Goal: Task Accomplishment & Management: Use online tool/utility

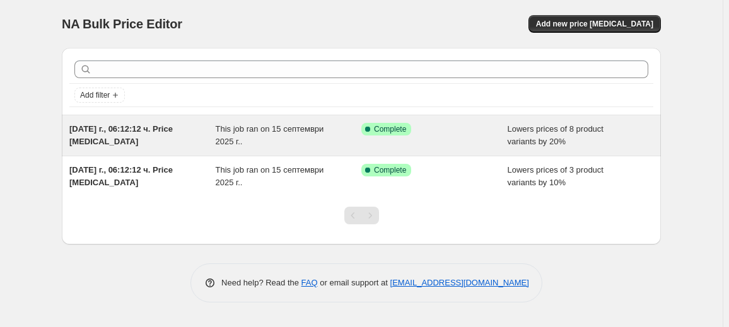
click at [221, 132] on span "This job ran on 15 септември 2025 г.." at bounding box center [270, 135] width 108 height 22
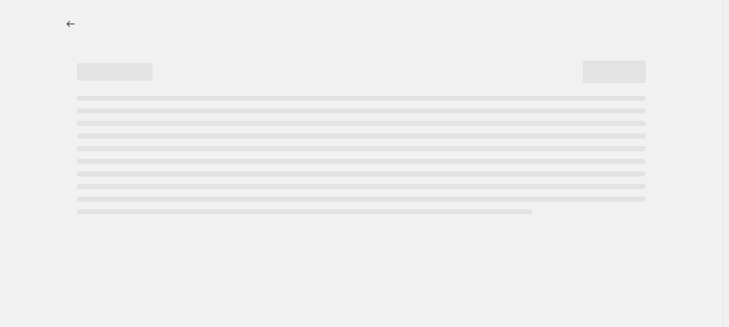
select select "percentage"
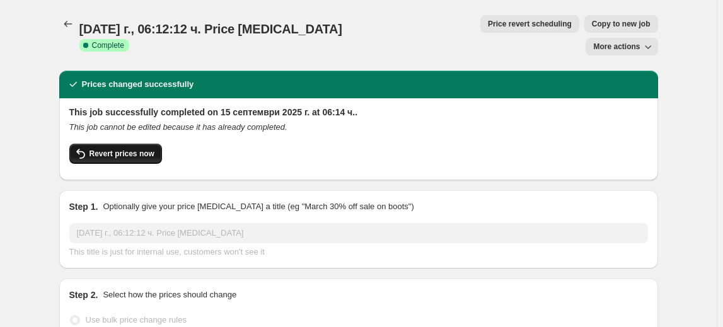
click at [91, 144] on button "Revert prices now" at bounding box center [115, 154] width 93 height 20
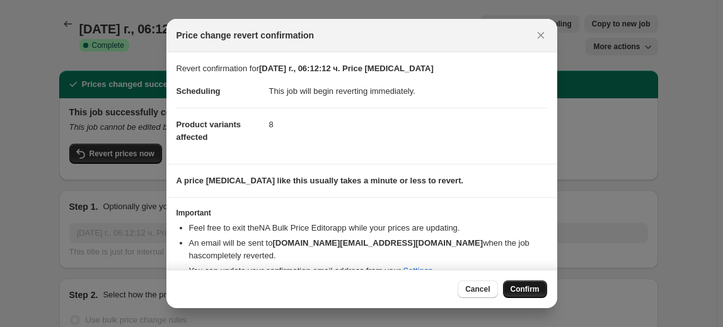
click at [517, 289] on span "Confirm" at bounding box center [525, 289] width 29 height 10
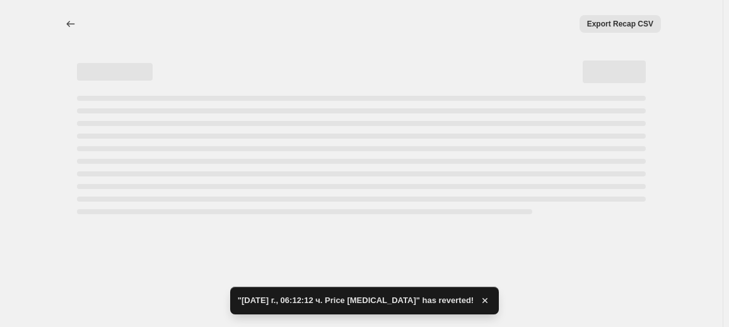
select select "percentage"
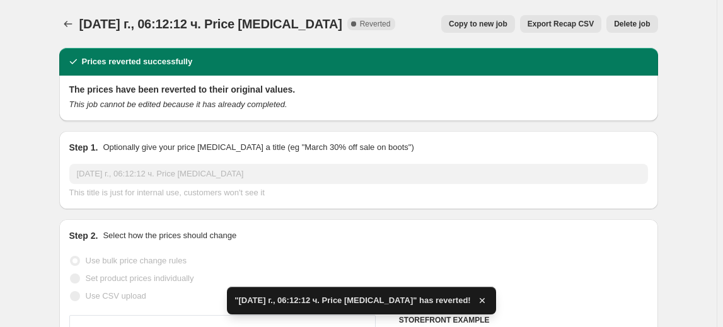
click at [634, 20] on span "Delete job" at bounding box center [632, 24] width 36 height 10
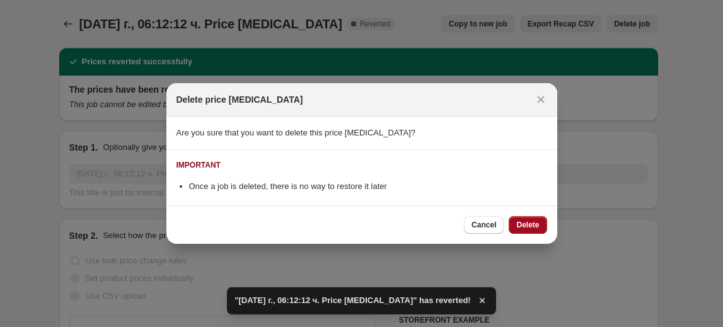
click at [532, 226] on span "Delete" at bounding box center [527, 225] width 23 height 10
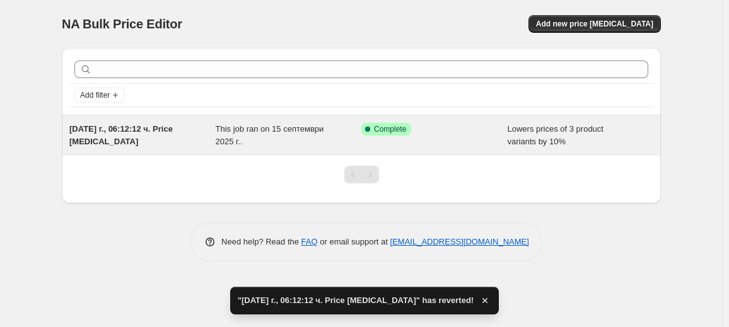
click at [412, 146] on div "Success Complete Complete" at bounding box center [434, 135] width 146 height 25
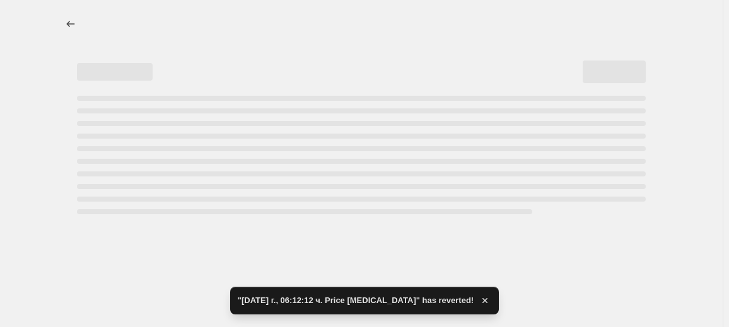
select select "percentage"
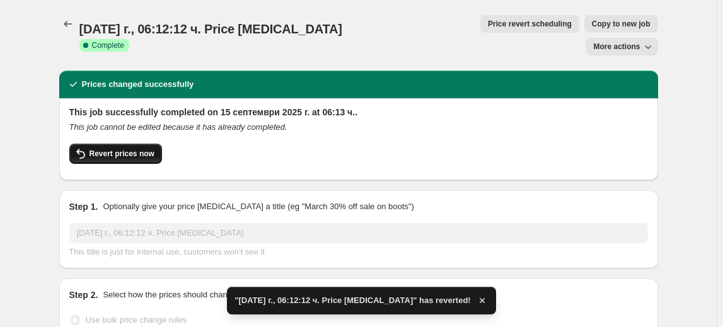
click at [145, 149] on span "Revert prices now" at bounding box center [122, 154] width 65 height 10
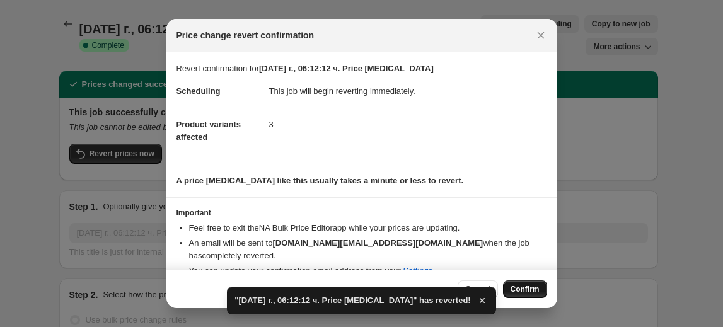
click at [527, 284] on button "Confirm" at bounding box center [525, 290] width 44 height 18
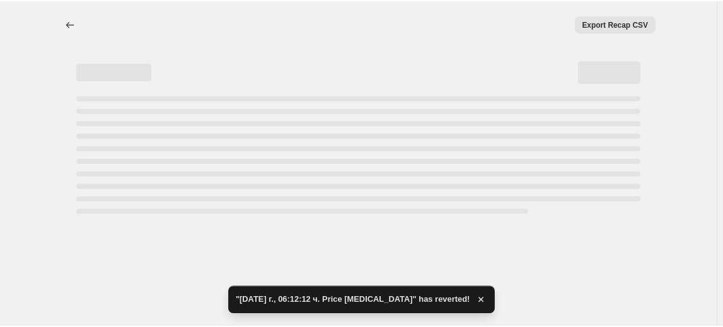
select select "percentage"
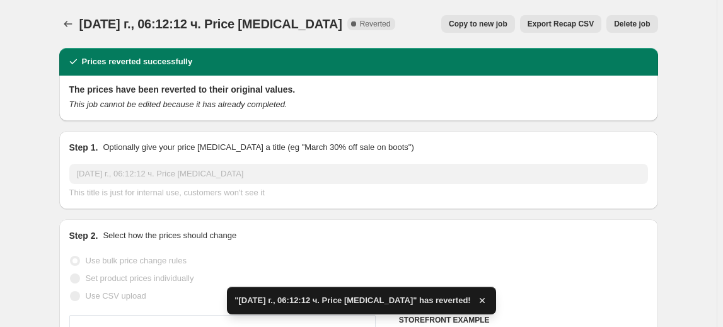
click at [634, 26] on span "Delete job" at bounding box center [632, 24] width 36 height 10
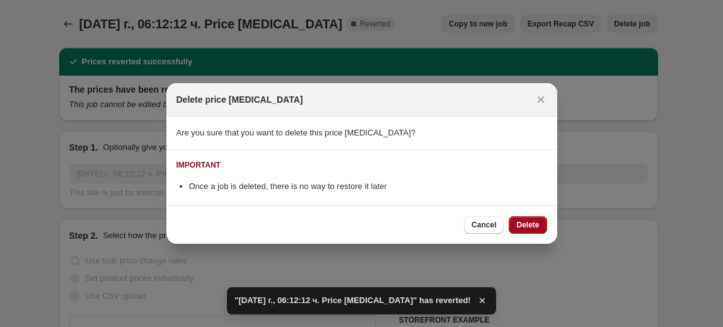
click at [515, 224] on button "Delete" at bounding box center [528, 225] width 38 height 18
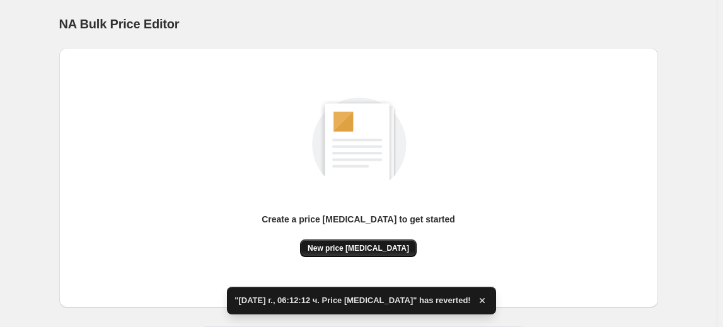
click at [358, 246] on span "New price change job" at bounding box center [359, 248] width 102 height 10
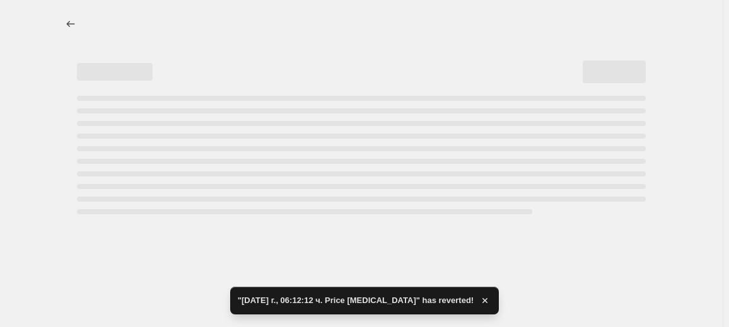
select select "percentage"
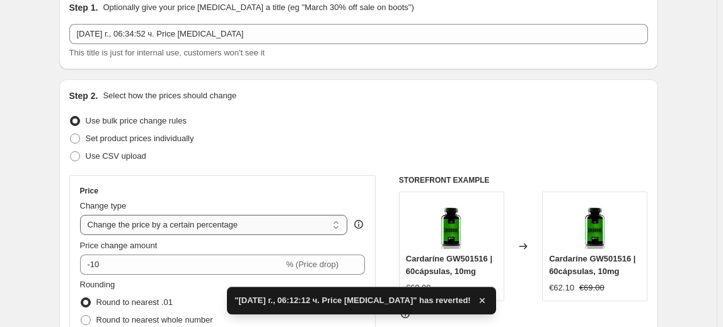
scroll to position [114, 0]
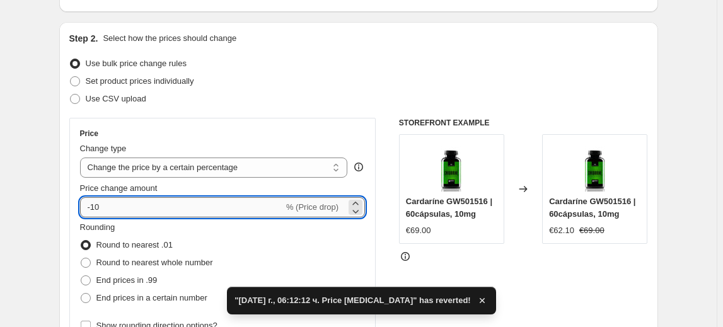
click at [99, 216] on div "Price Change type Change the price to a certain amount Change the price by a ce…" at bounding box center [223, 232] width 286 height 206
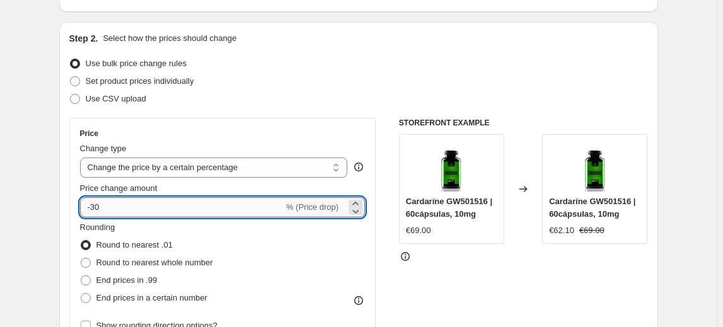
click at [146, 214] on input "-30" at bounding box center [182, 207] width 204 height 20
type input "-30"
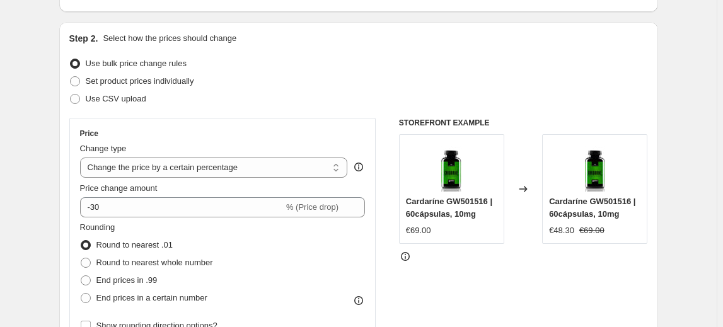
click at [143, 226] on fieldset "Rounding Round to nearest .01 Round to nearest whole number End prices in .99 E…" at bounding box center [146, 264] width 133 height 86
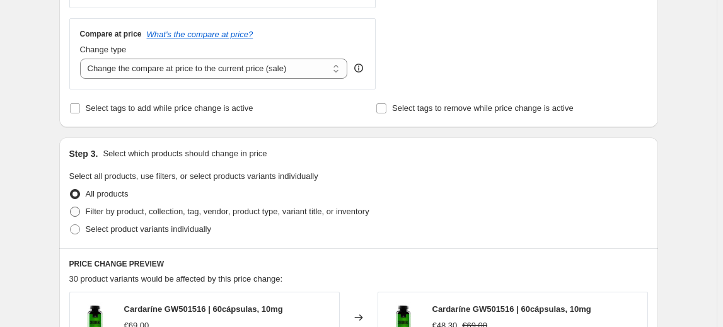
scroll to position [458, 0]
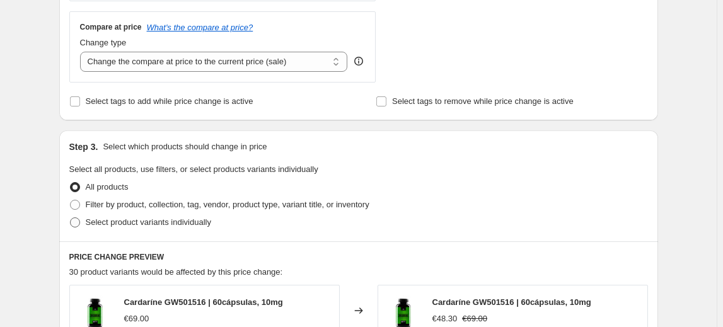
click at [143, 224] on span "Select product variants individually" at bounding box center [148, 222] width 125 height 9
click at [71, 218] on input "Select product variants individually" at bounding box center [70, 218] width 1 height 1
radio input "true"
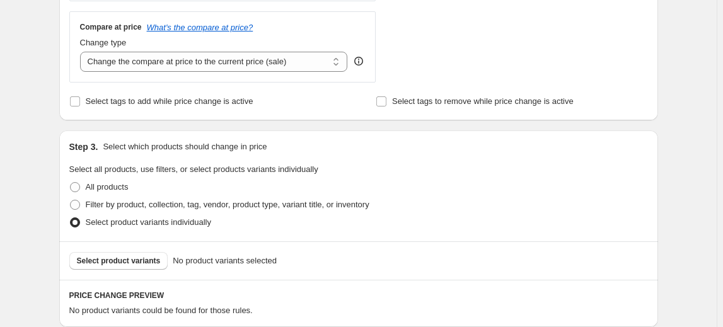
click at [116, 259] on span "Select product variants" at bounding box center [119, 261] width 84 height 10
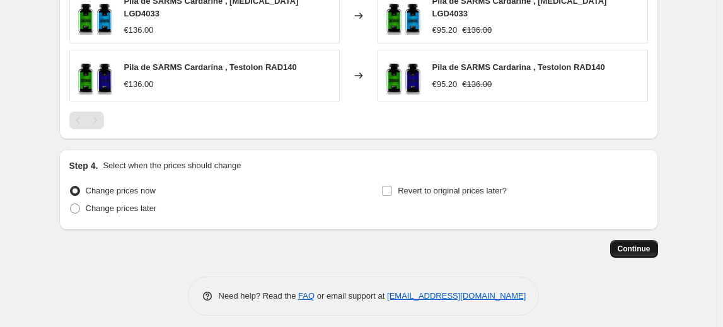
scroll to position [853, 0]
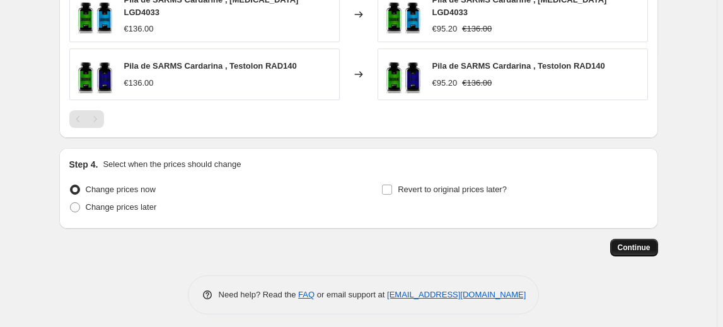
click at [642, 244] on span "Continue" at bounding box center [634, 248] width 33 height 10
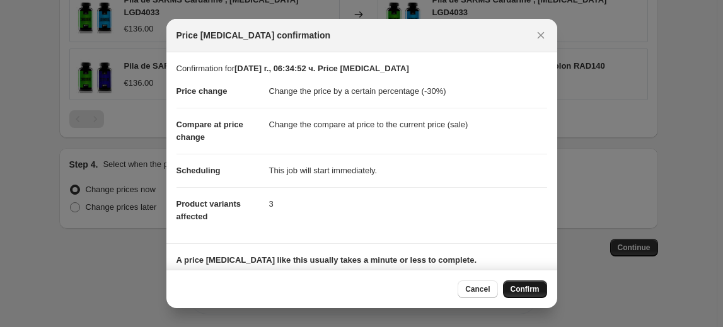
click at [529, 286] on span "Confirm" at bounding box center [525, 289] width 29 height 10
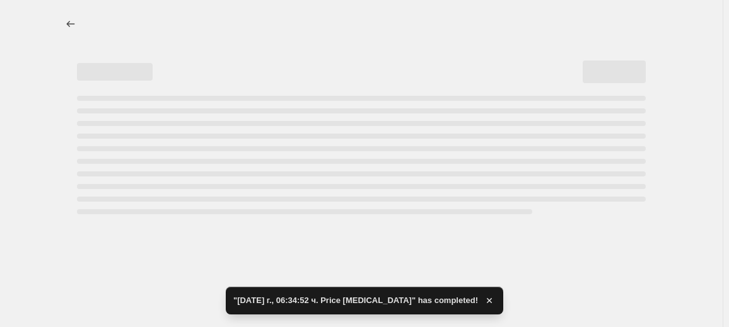
select select "percentage"
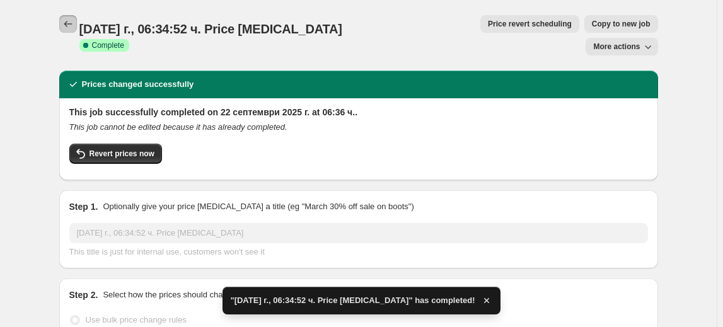
click at [65, 20] on icon "Price change jobs" at bounding box center [68, 24] width 13 height 13
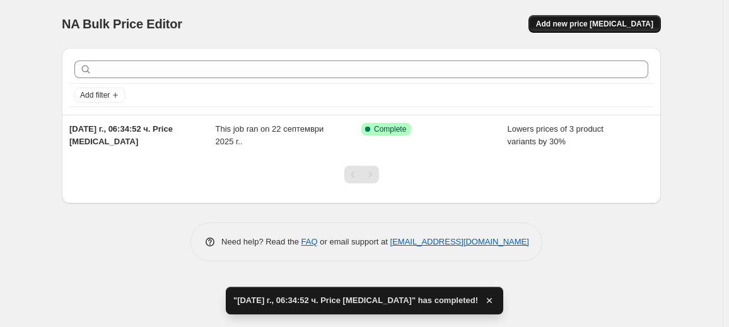
click at [614, 24] on span "Add new price change job" at bounding box center [594, 24] width 117 height 10
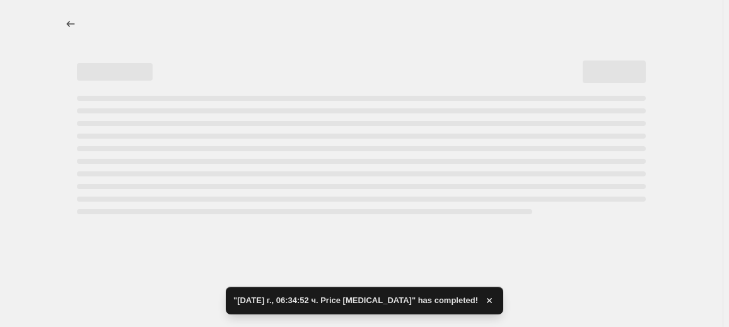
select select "percentage"
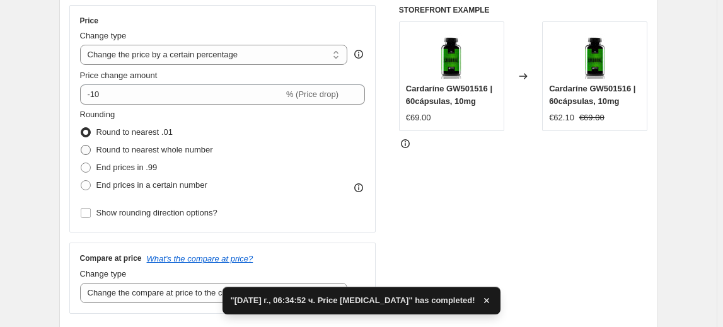
scroll to position [229, 0]
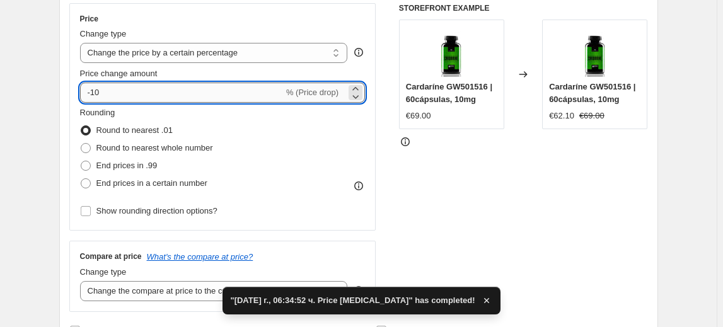
click at [98, 94] on input "-10" at bounding box center [182, 93] width 204 height 20
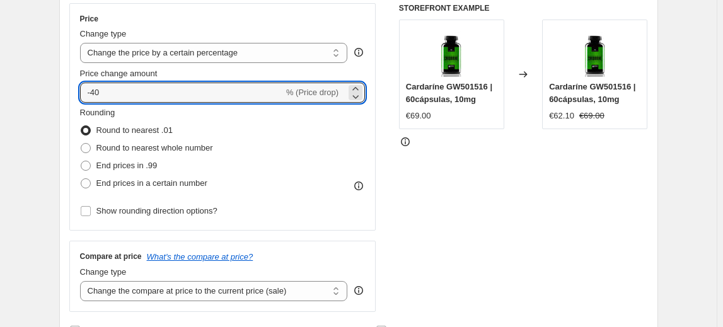
type input "-40"
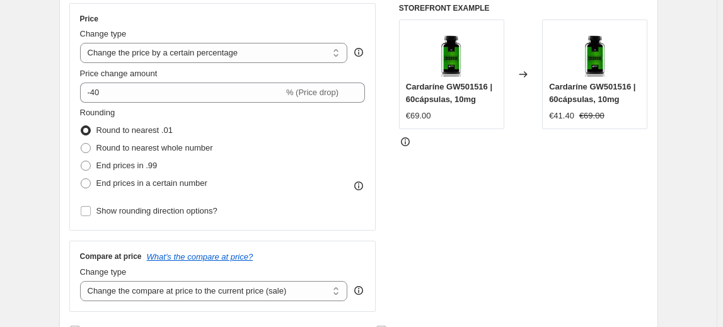
click at [165, 115] on fieldset "Rounding Round to nearest .01 Round to nearest whole number End prices in .99 E…" at bounding box center [146, 150] width 133 height 86
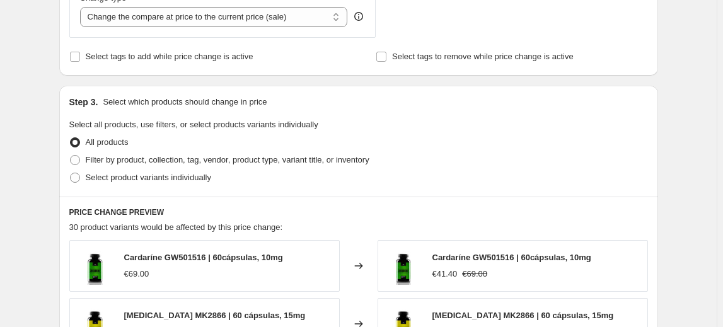
scroll to position [516, 0]
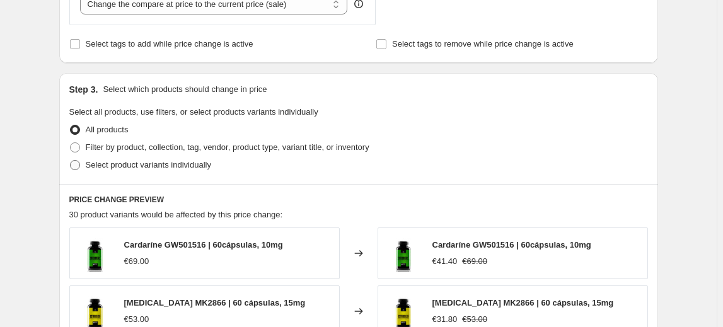
click at [172, 167] on span "Select product variants individually" at bounding box center [148, 164] width 125 height 9
click at [71, 161] on input "Select product variants individually" at bounding box center [70, 160] width 1 height 1
radio input "true"
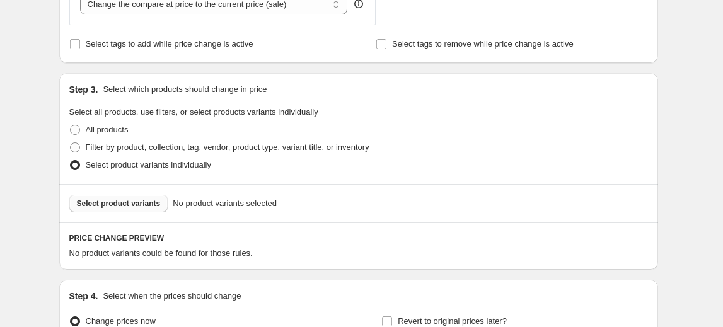
click at [124, 204] on span "Select product variants" at bounding box center [119, 204] width 84 height 10
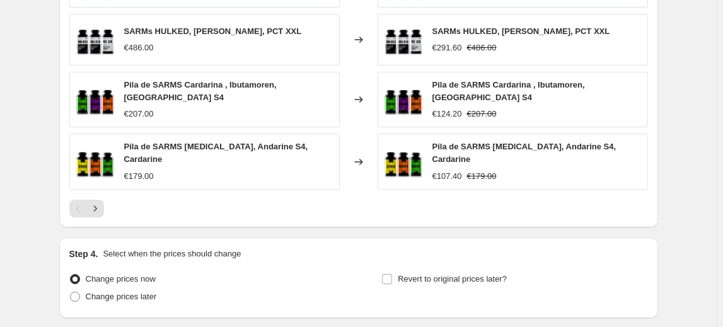
scroll to position [969, 0]
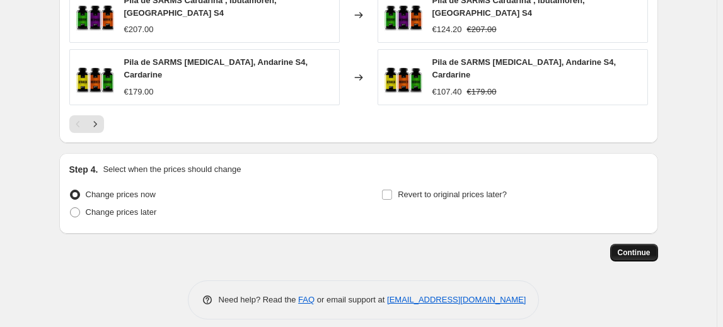
click at [633, 248] on span "Continue" at bounding box center [634, 253] width 33 height 10
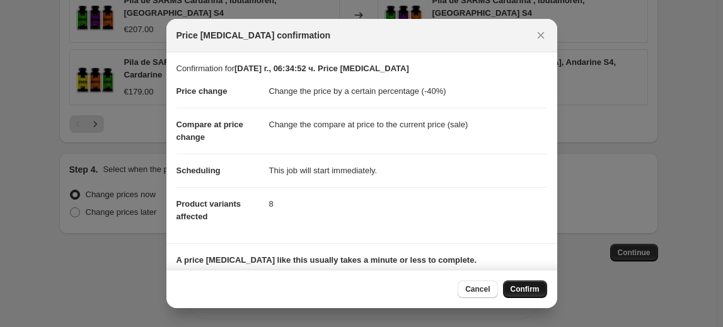
click at [531, 284] on button "Confirm" at bounding box center [525, 290] width 44 height 18
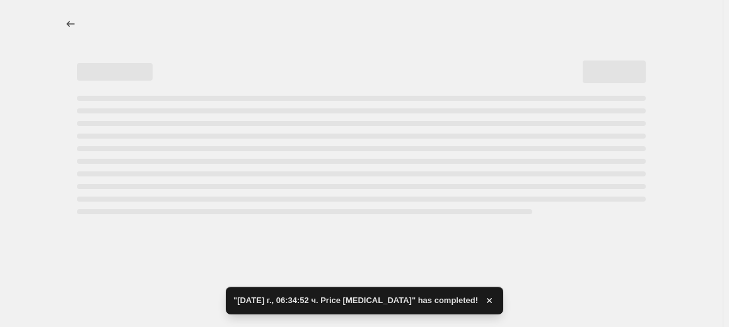
select select "percentage"
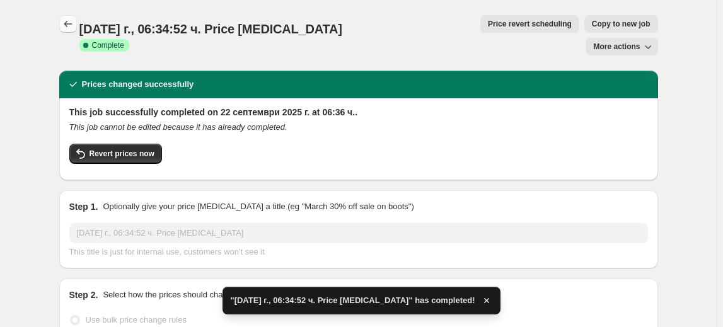
click at [74, 25] on icon "Price change jobs" at bounding box center [68, 24] width 13 height 13
